Goal: Information Seeking & Learning: Check status

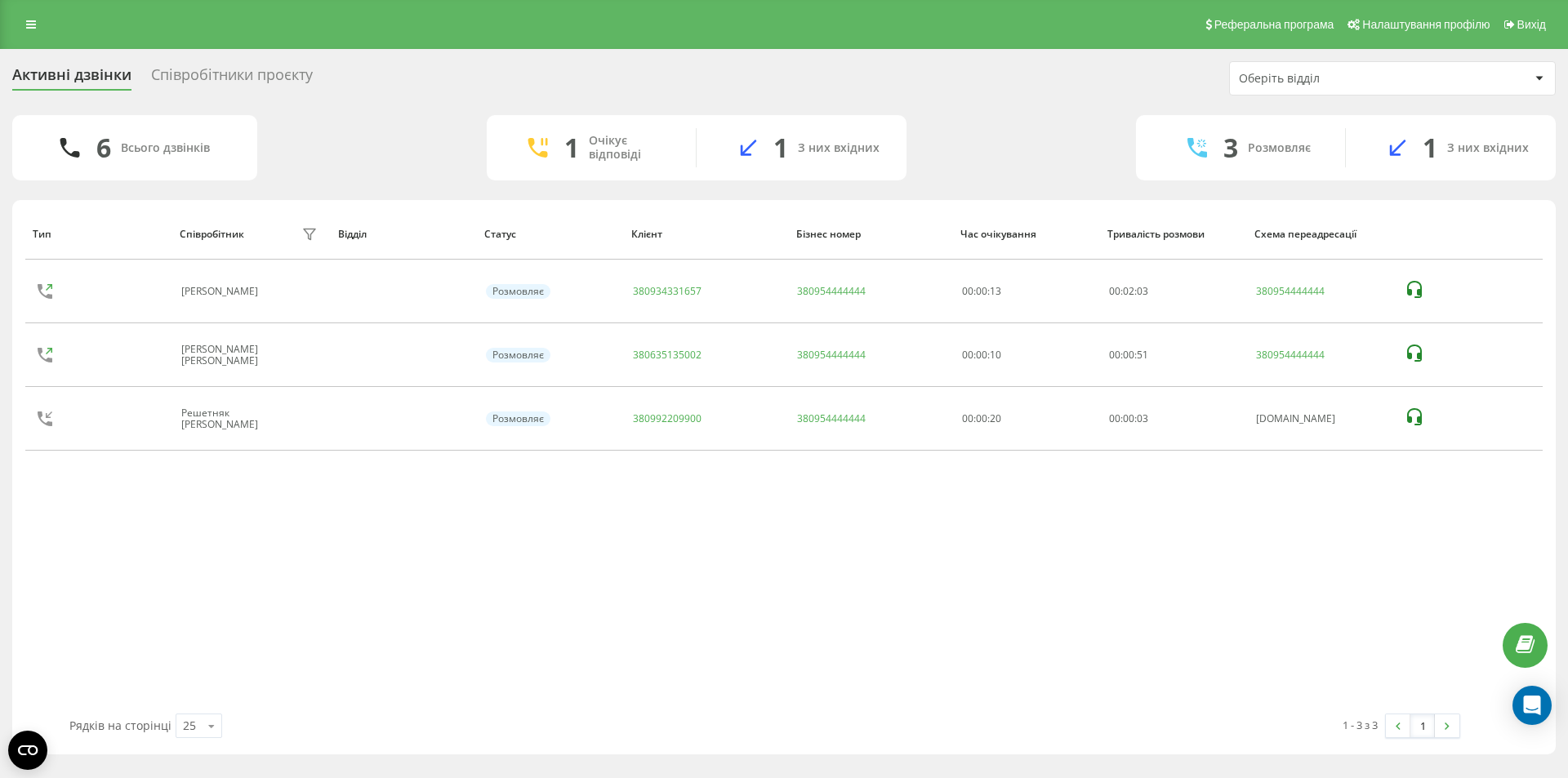
click at [198, 71] on div "Співробітники проєкту" at bounding box center [231, 79] width 162 height 26
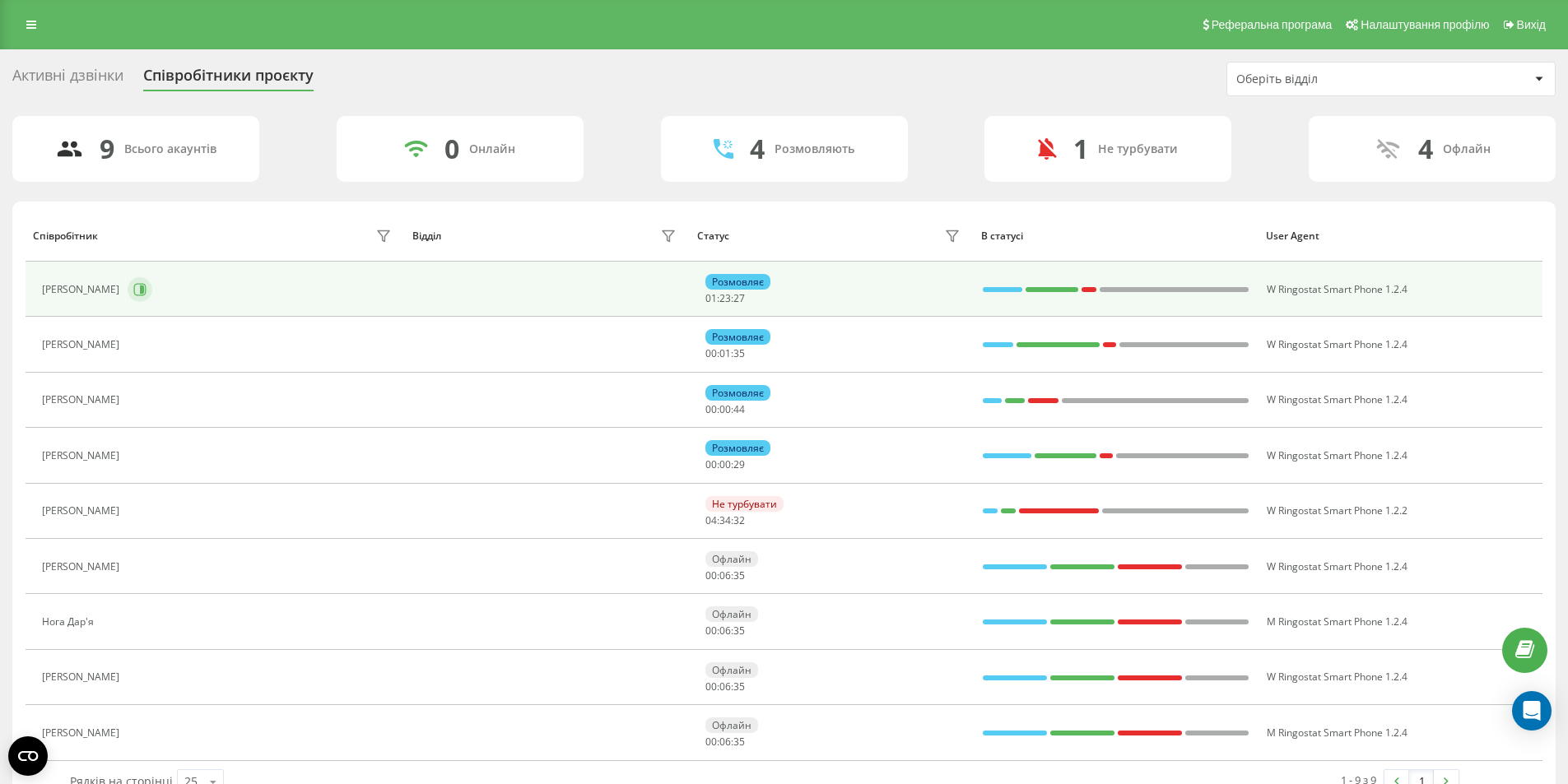
click at [138, 289] on icon at bounding box center [140, 289] width 13 height 13
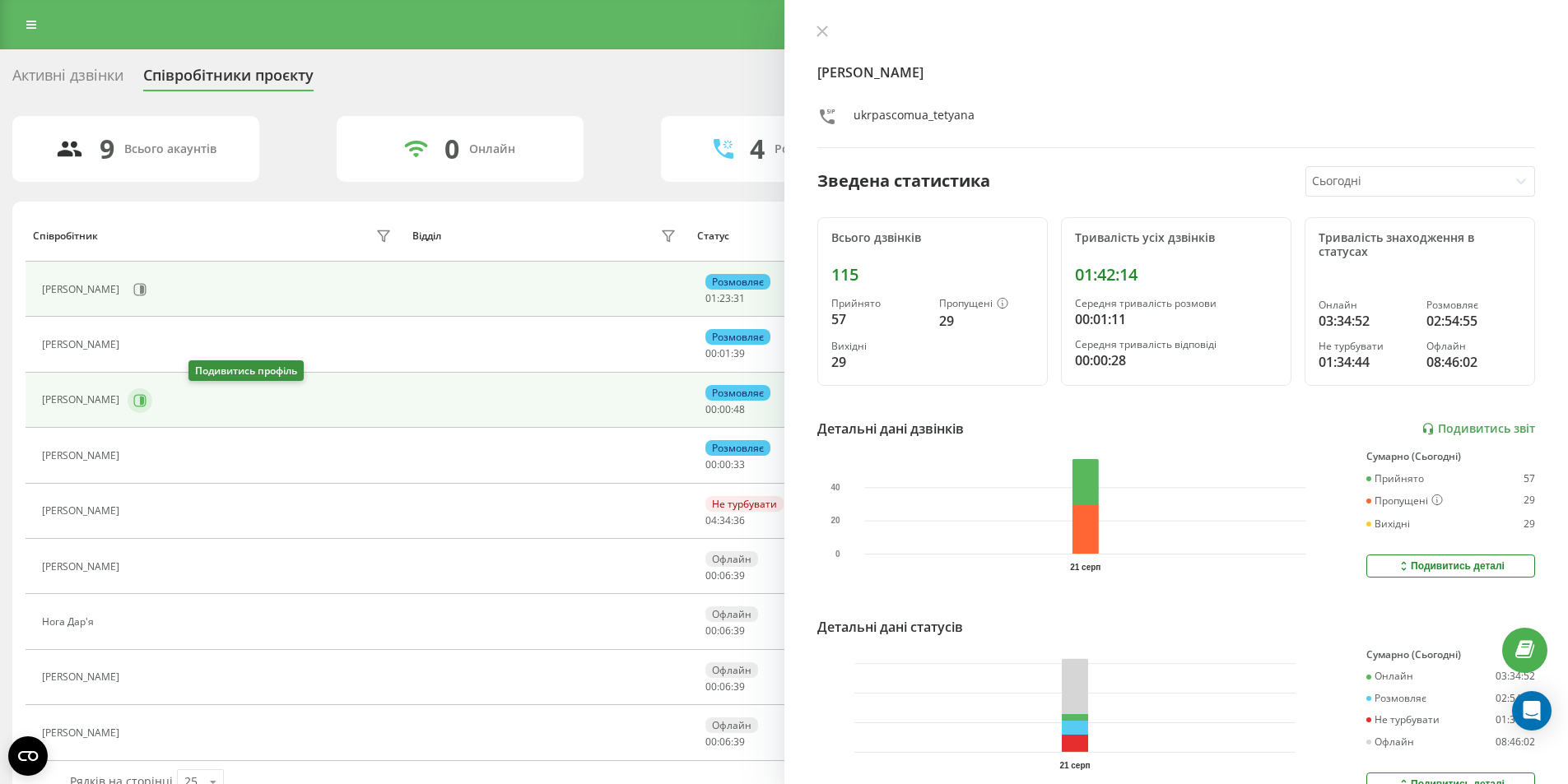
click at [147, 400] on icon at bounding box center [140, 400] width 13 height 13
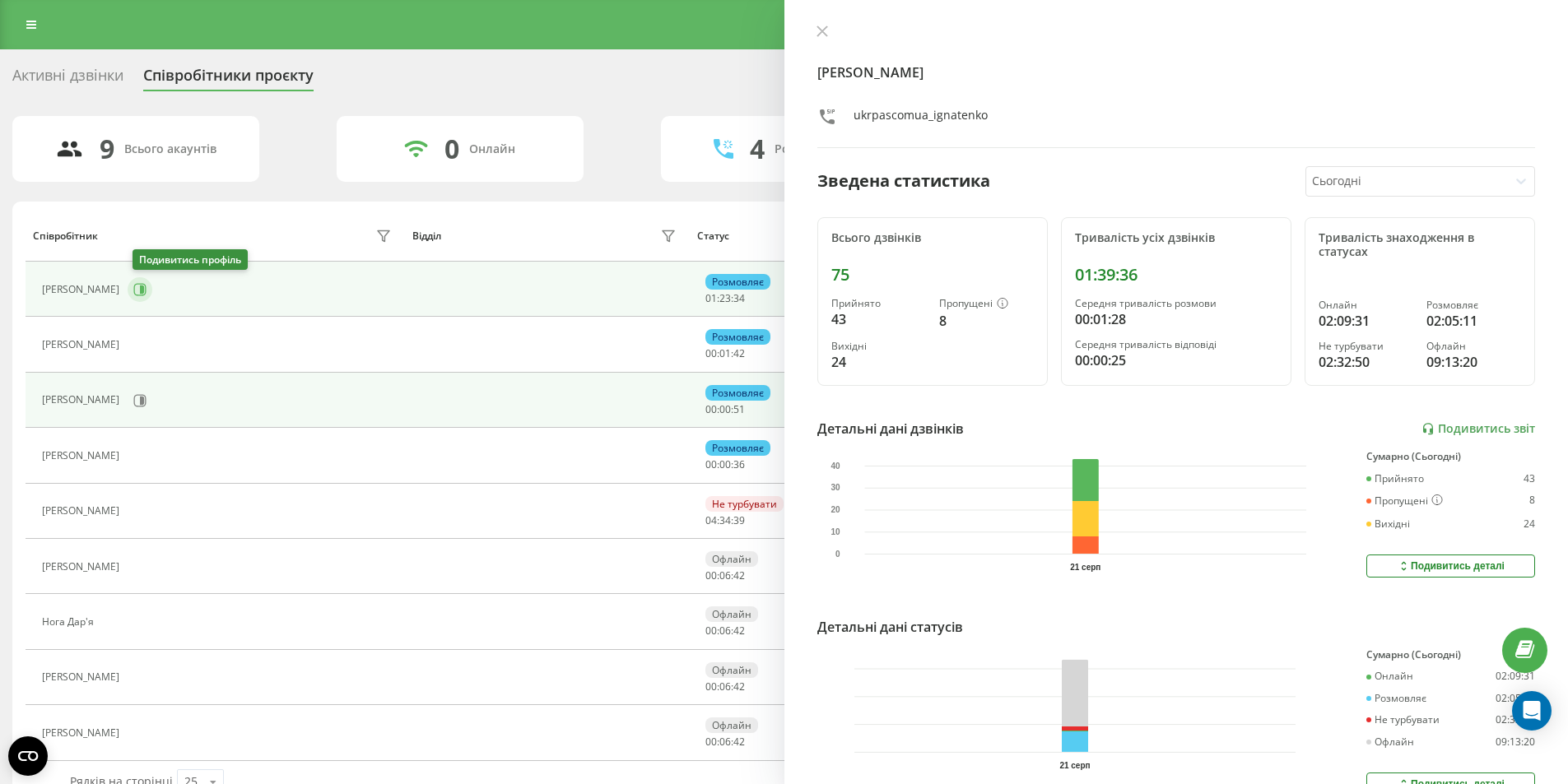
click at [139, 287] on icon at bounding box center [140, 289] width 13 height 13
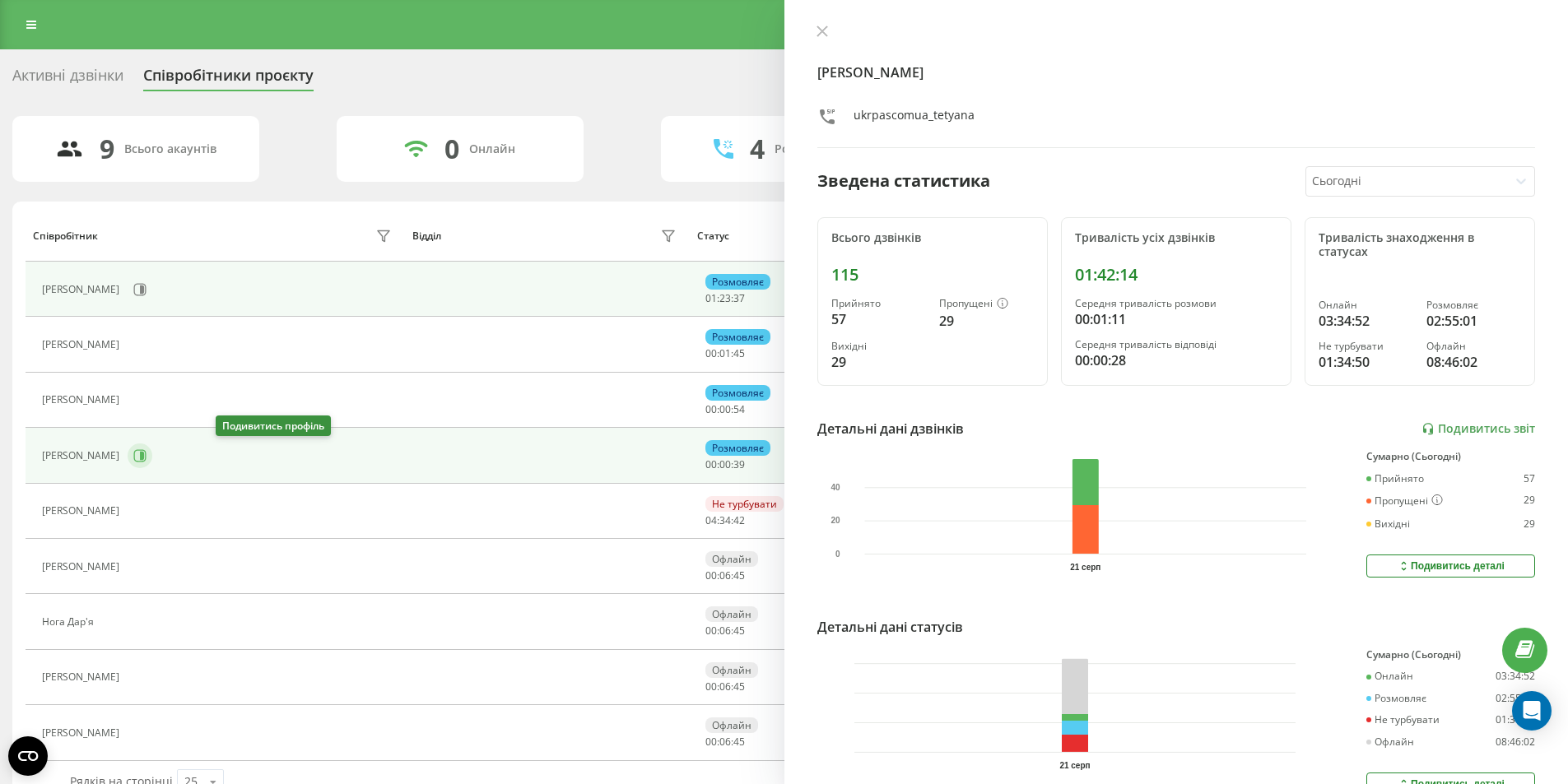
click at [147, 454] on icon at bounding box center [140, 456] width 13 height 13
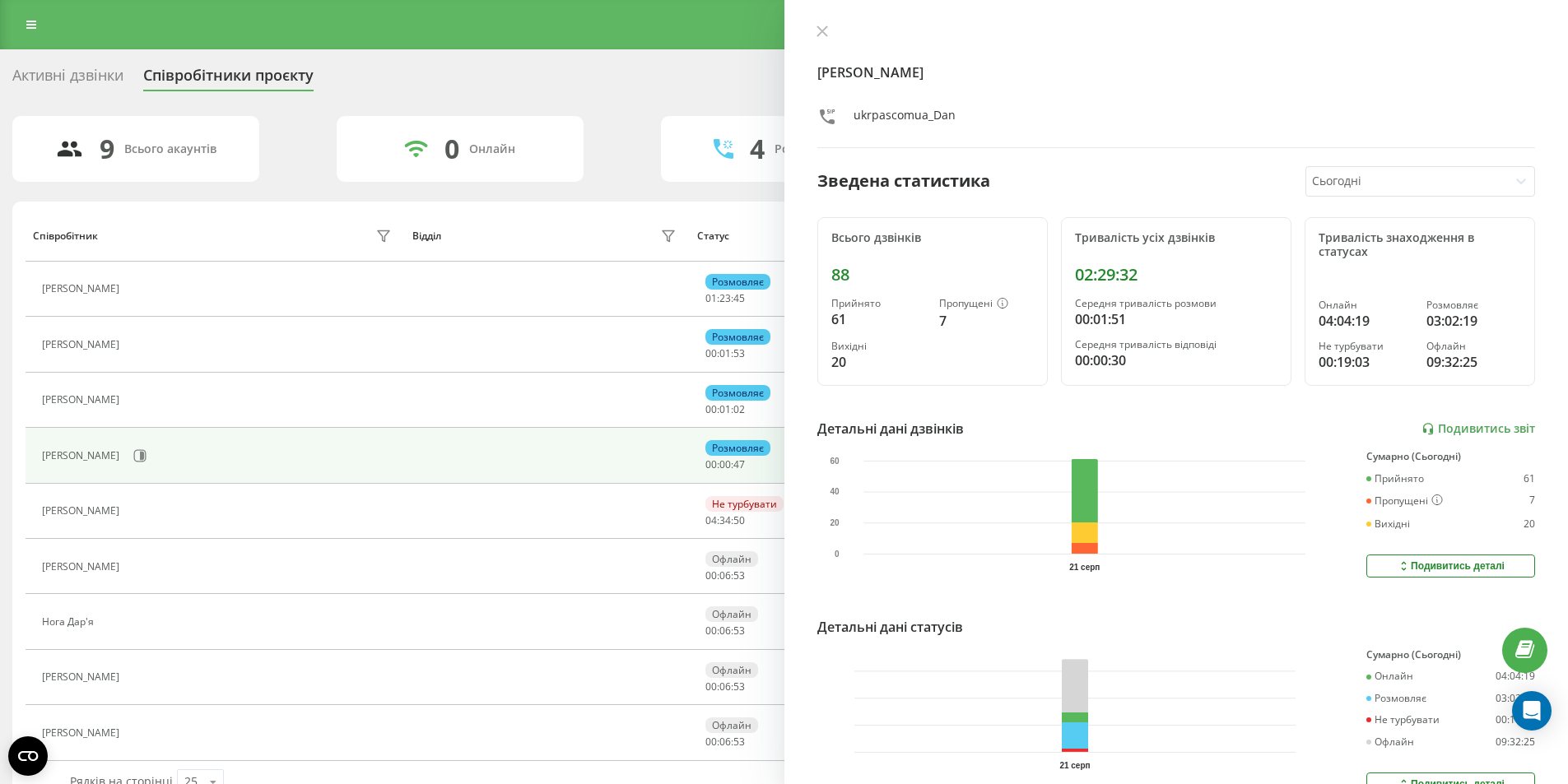
click at [102, 81] on div "Активні дзвінки" at bounding box center [68, 79] width 111 height 26
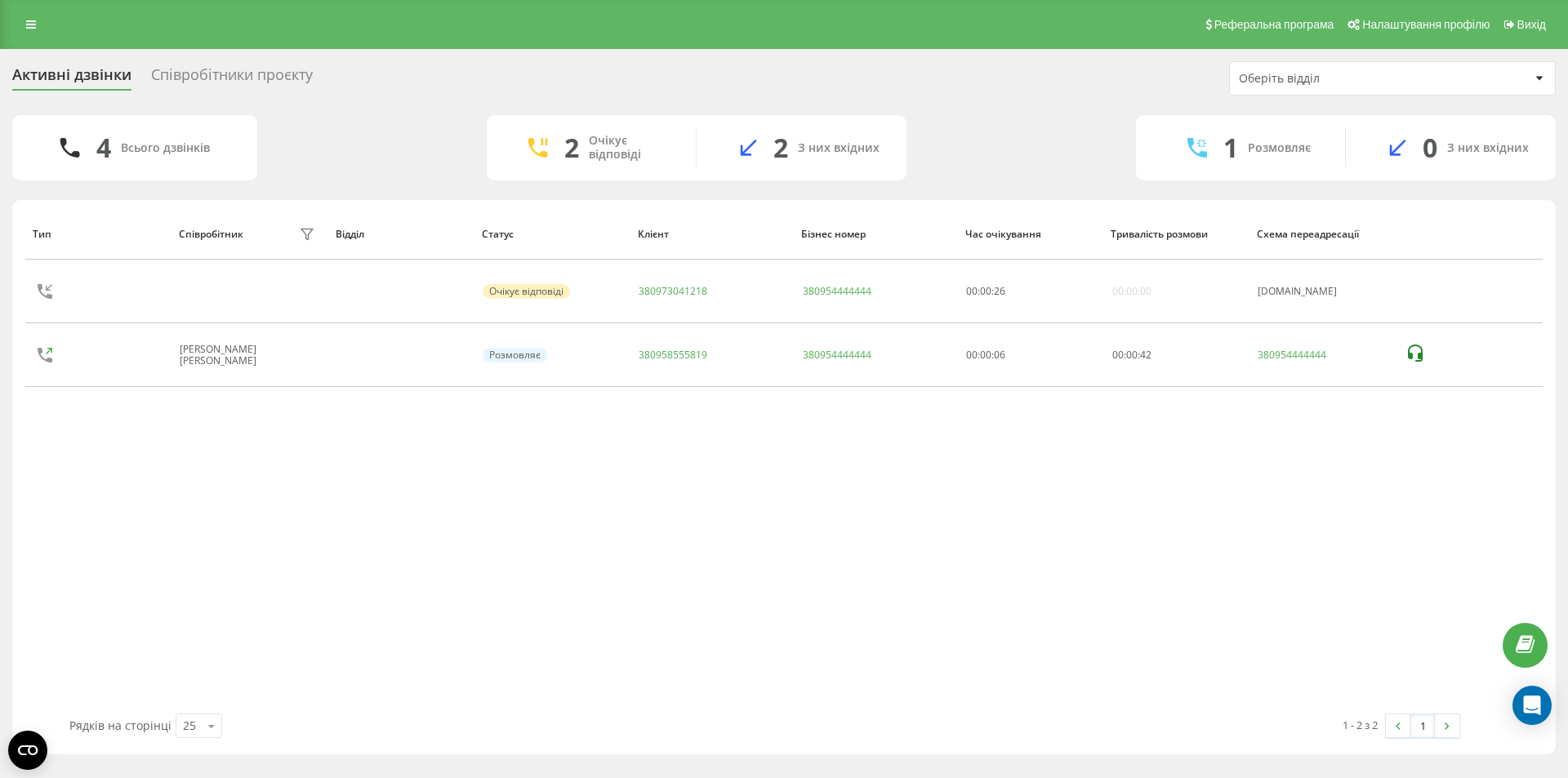
click at [231, 70] on div "Співробітники проєкту" at bounding box center [231, 79] width 162 height 26
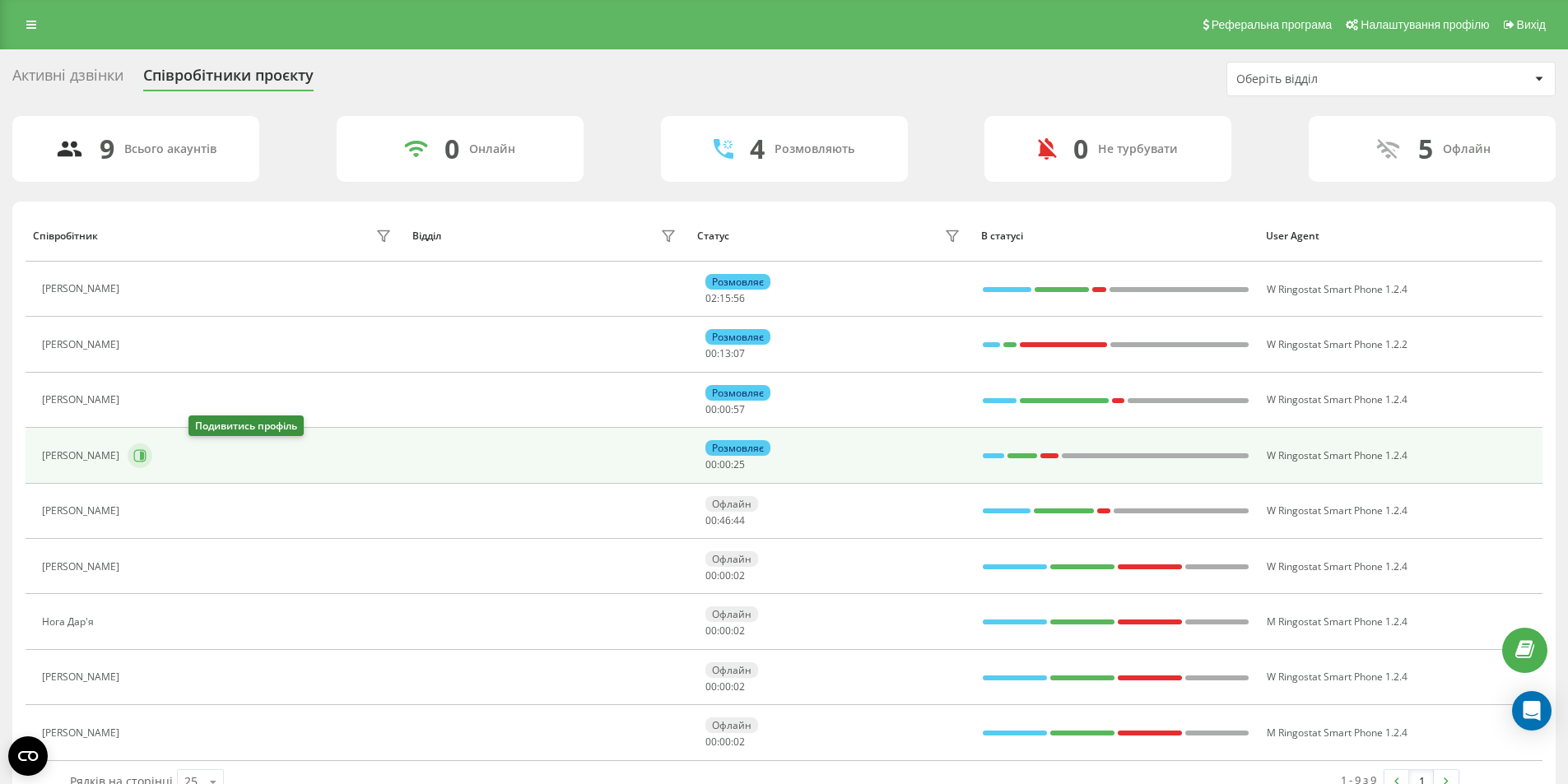
click at [147, 454] on icon at bounding box center [140, 456] width 13 height 13
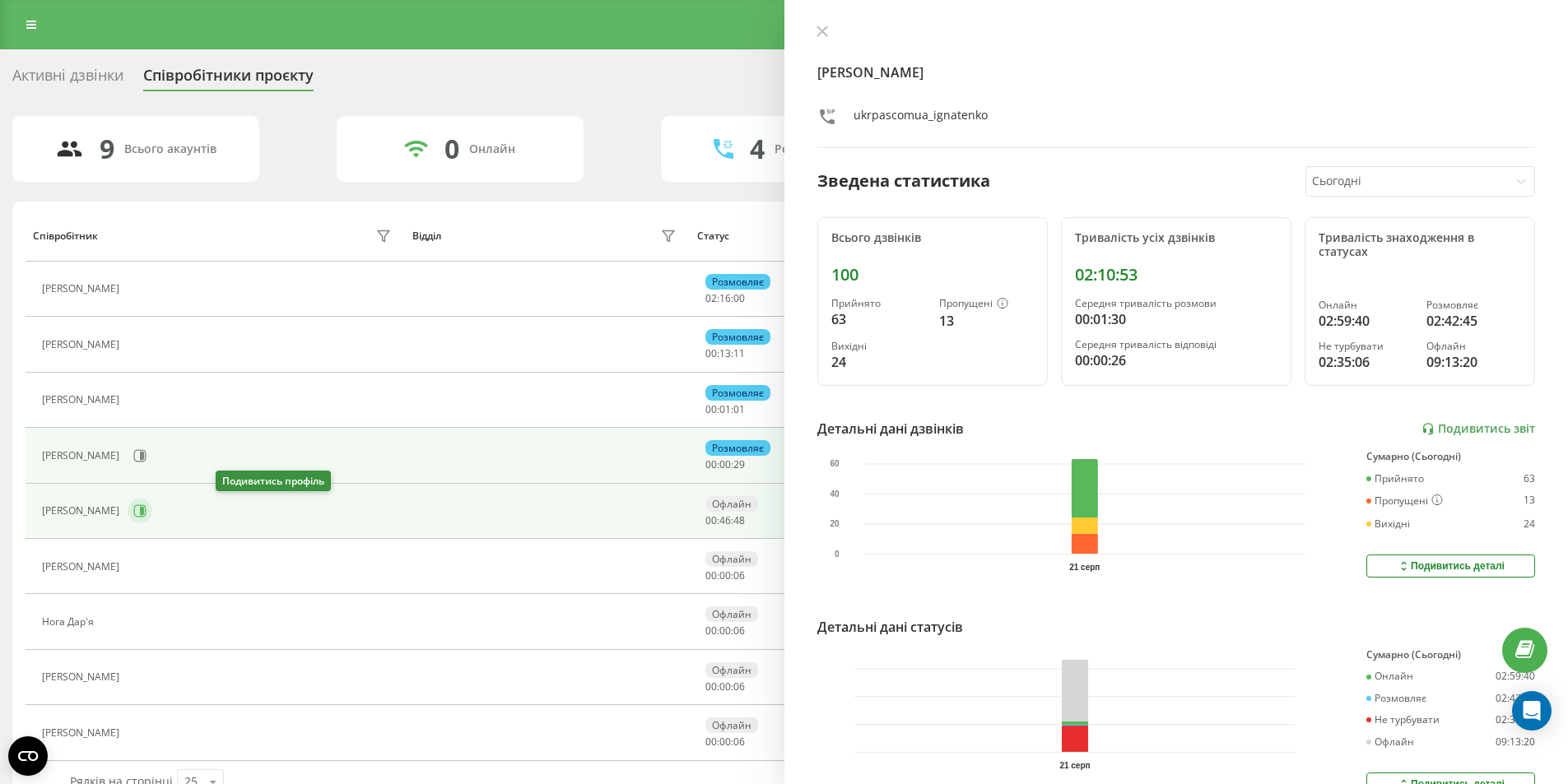
click at [144, 508] on icon at bounding box center [141, 511] width 4 height 8
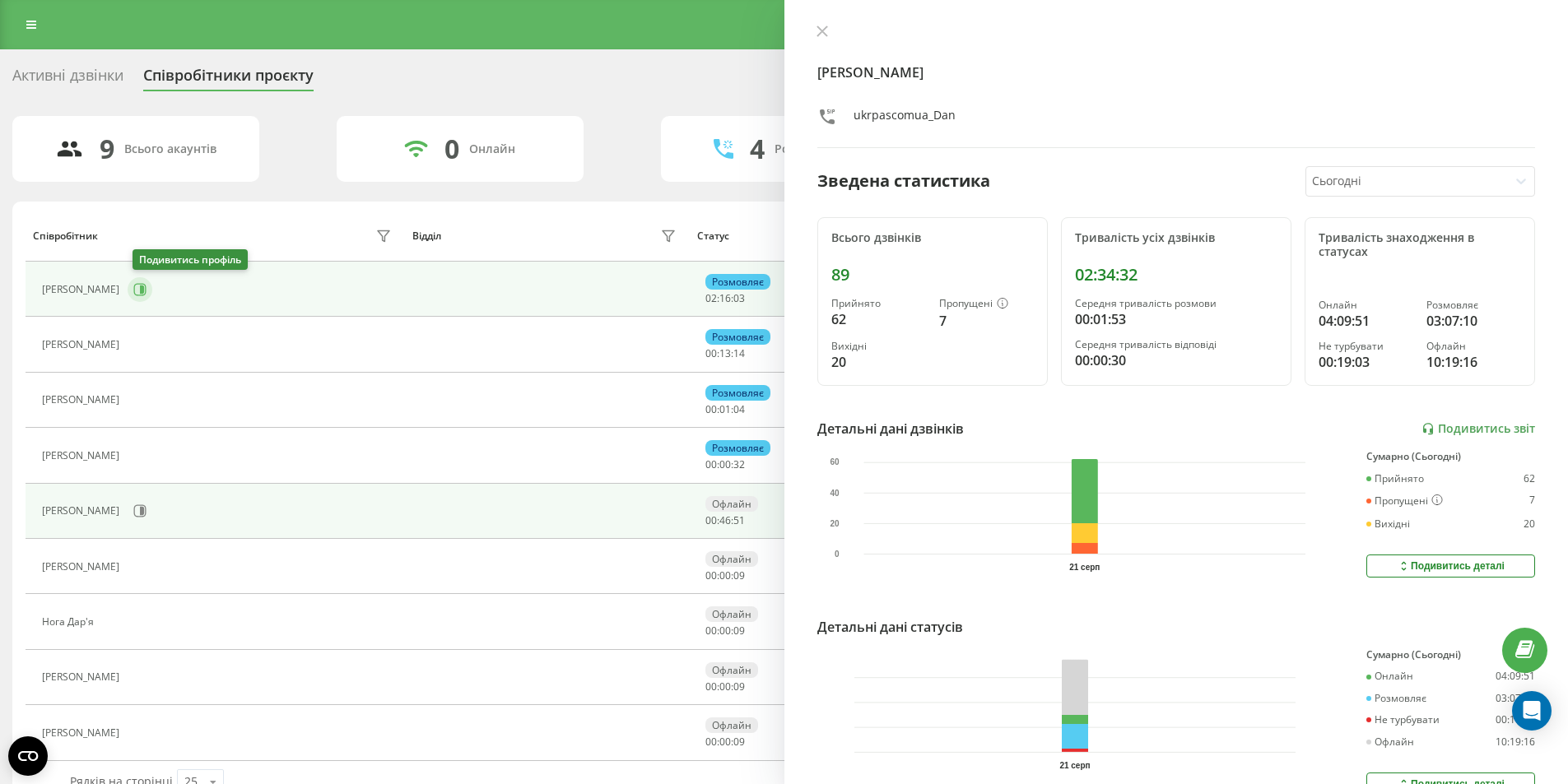
click at [141, 292] on icon at bounding box center [140, 289] width 13 height 13
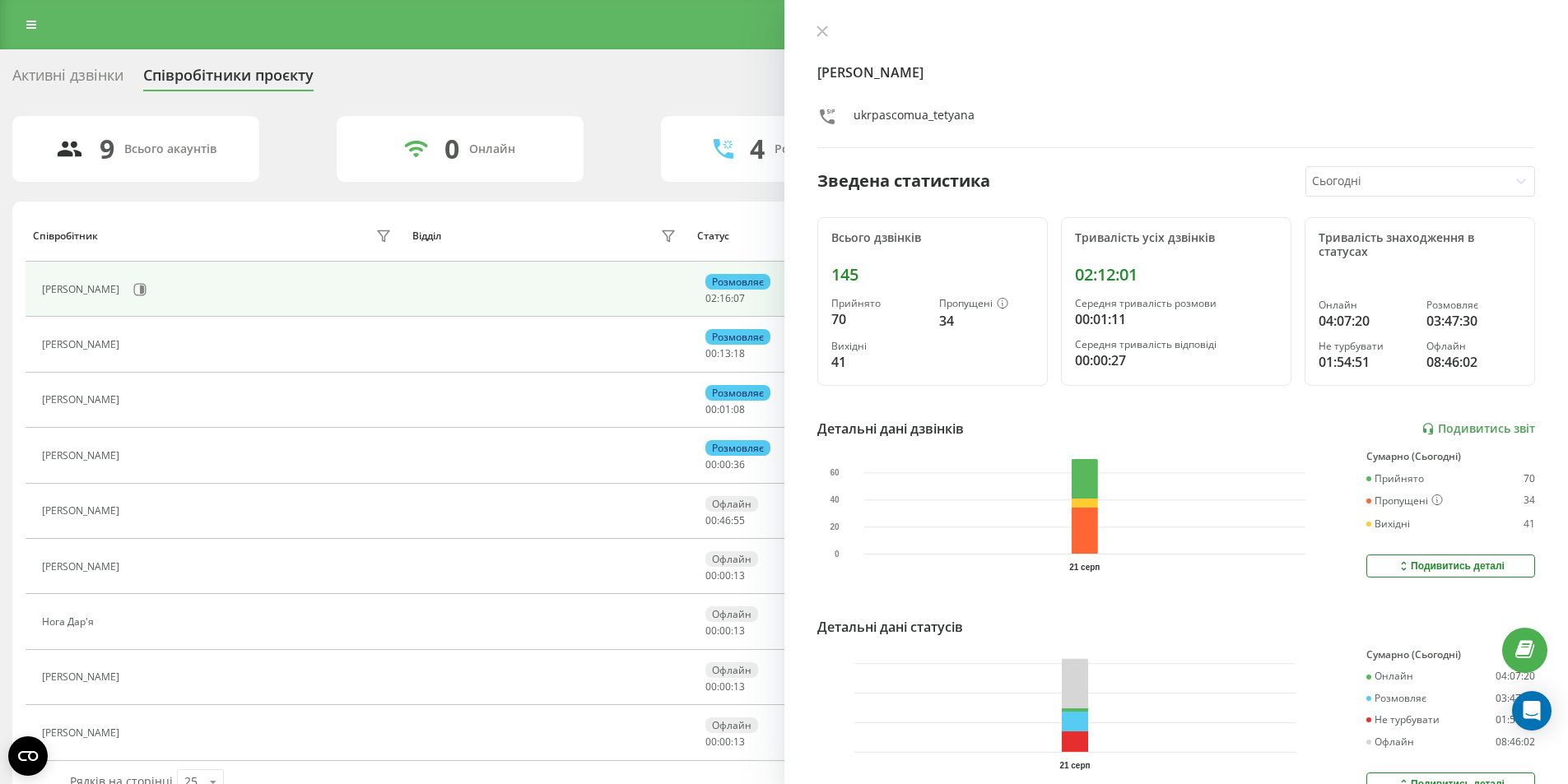
click at [93, 75] on div "Активні дзвінки" at bounding box center [68, 79] width 111 height 26
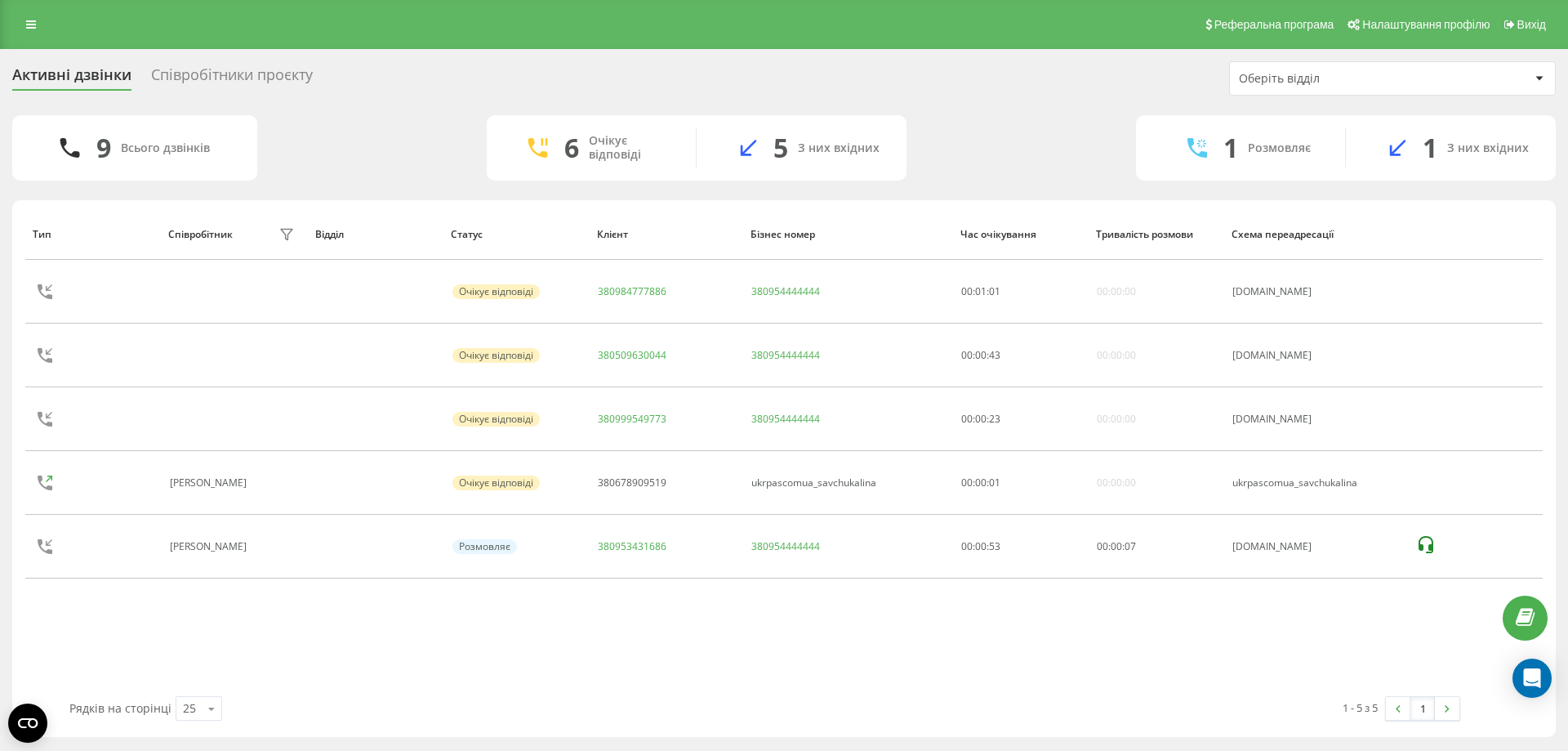
click at [427, 748] on div "Активні дзвінки Співробітники проєкту Оберіть відділ 9 Всього дзвінків 6 Очікує…" at bounding box center [784, 398] width 1568 height 701
